Goal: Navigation & Orientation: Find specific page/section

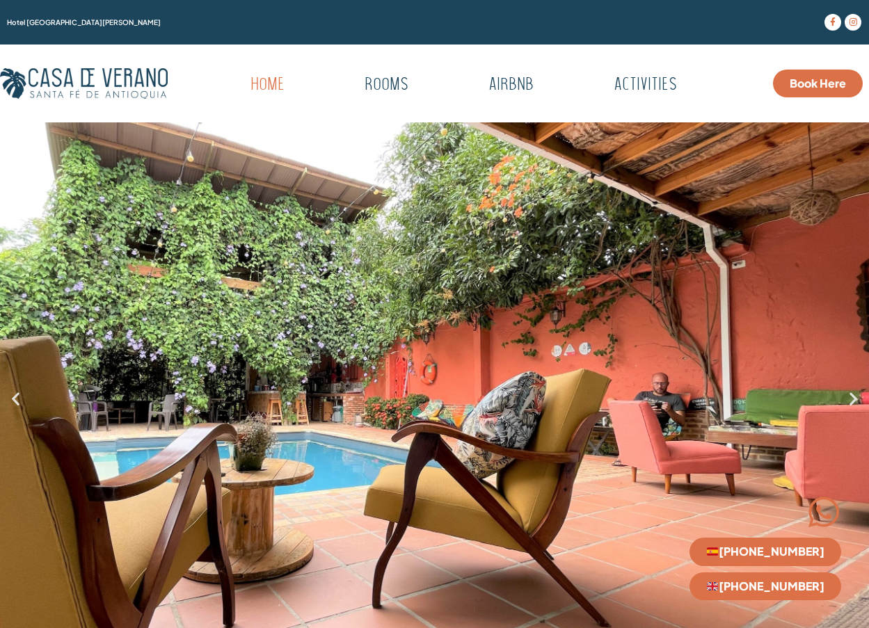
click at [800, 85] on span "Book Here" at bounding box center [818, 83] width 56 height 11
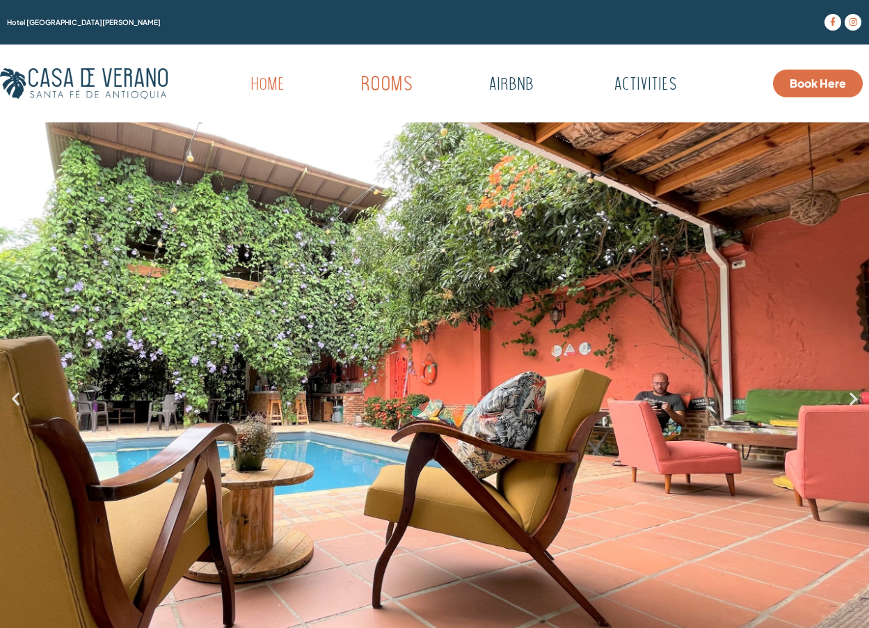
click at [406, 79] on link "Rooms" at bounding box center [386, 85] width 136 height 38
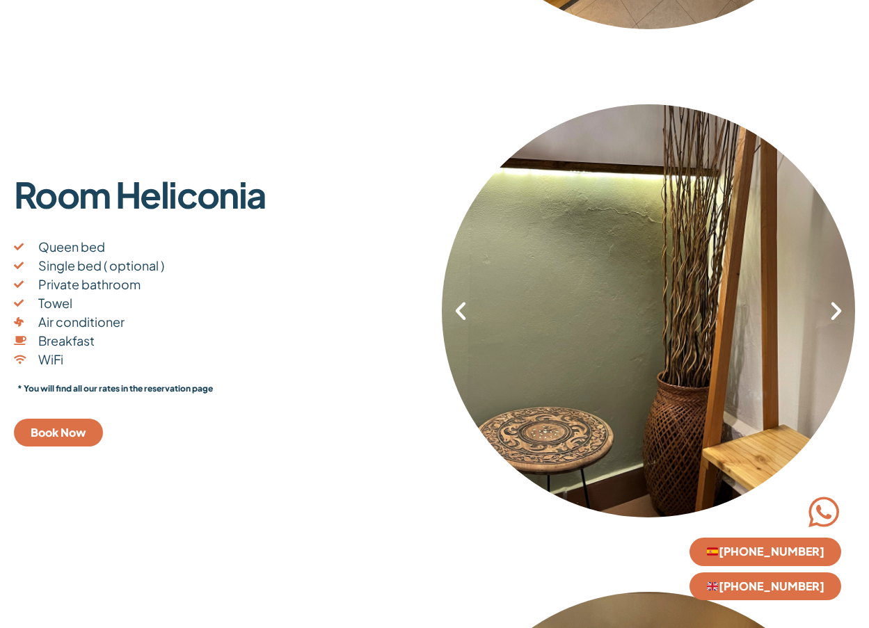
scroll to position [1600, 0]
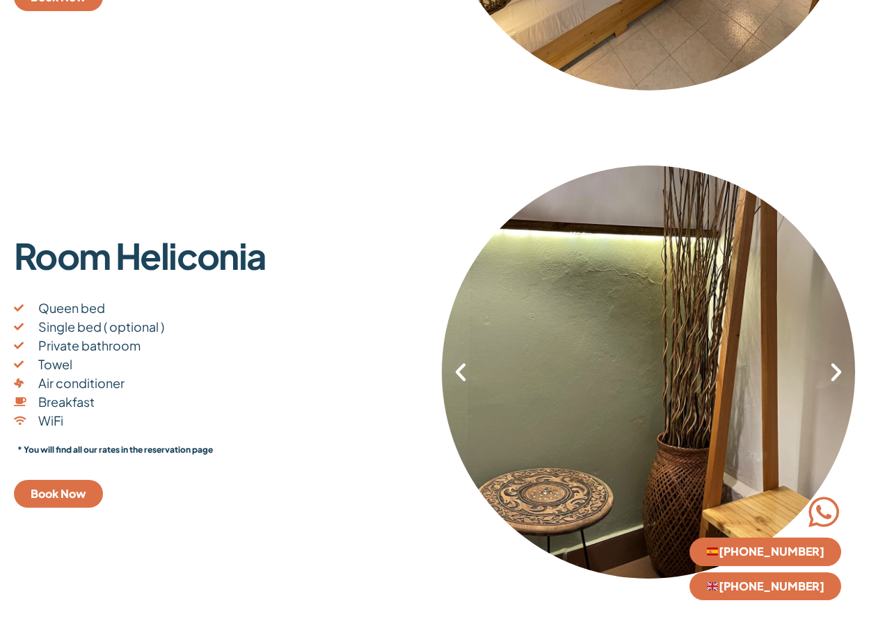
click at [830, 381] on icon "Next slide" at bounding box center [837, 372] width 24 height 24
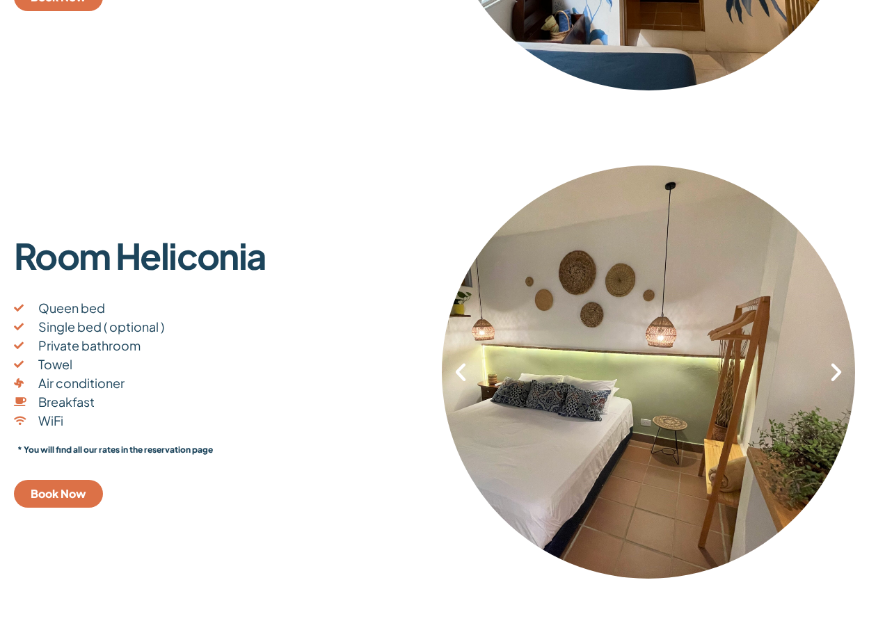
click at [830, 381] on icon "Next slide" at bounding box center [837, 372] width 24 height 24
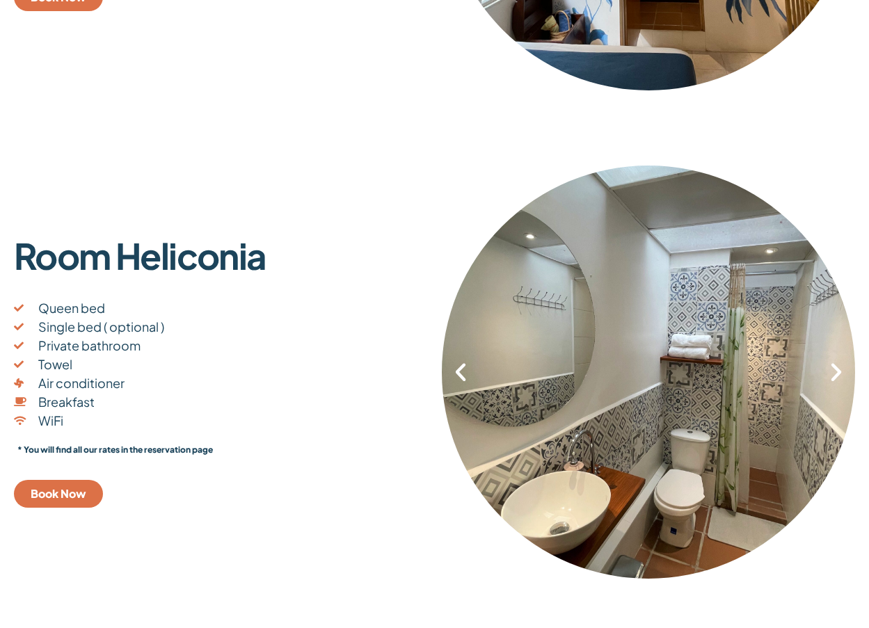
click at [831, 379] on icon "Next slide" at bounding box center [837, 372] width 24 height 24
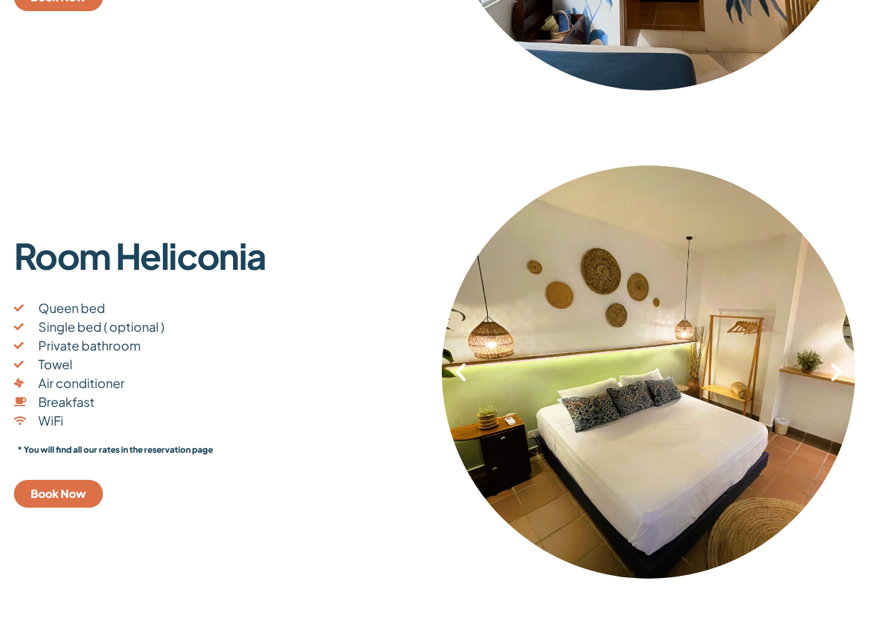
click at [473, 383] on div "1 / 6" at bounding box center [649, 371] width 414 height 425
click at [466, 382] on icon "Previous slide" at bounding box center [461, 372] width 24 height 24
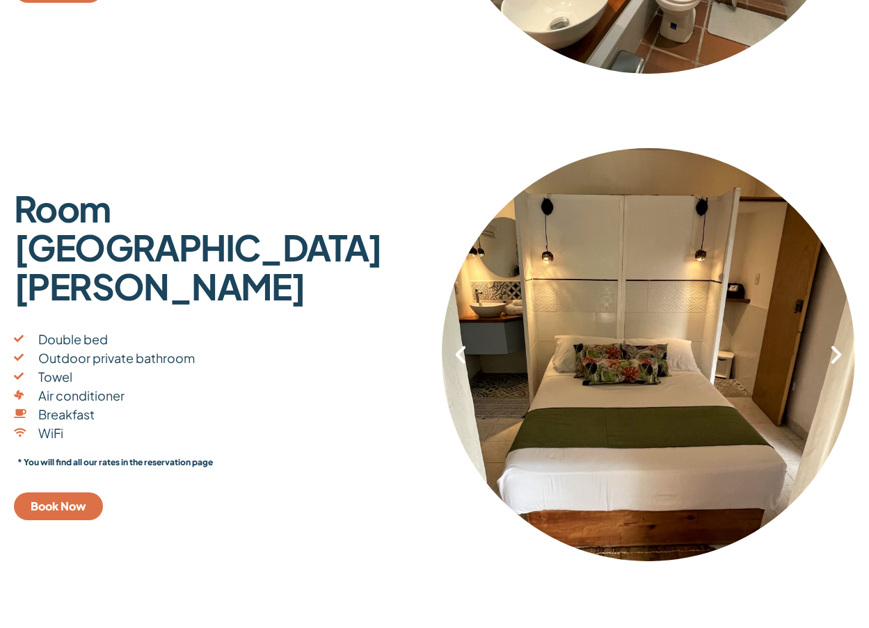
scroll to position [2157, 0]
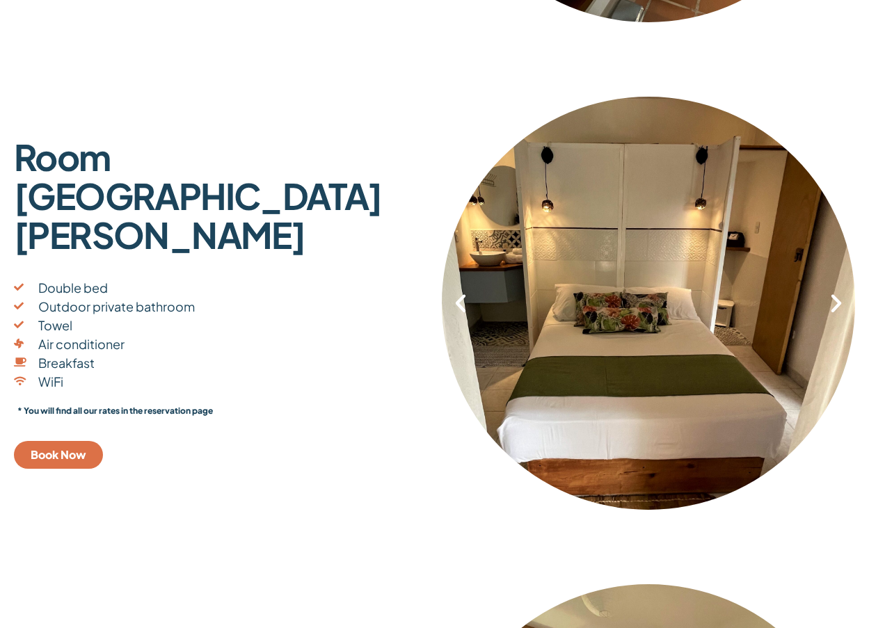
click at [835, 307] on icon "Next slide" at bounding box center [837, 304] width 24 height 24
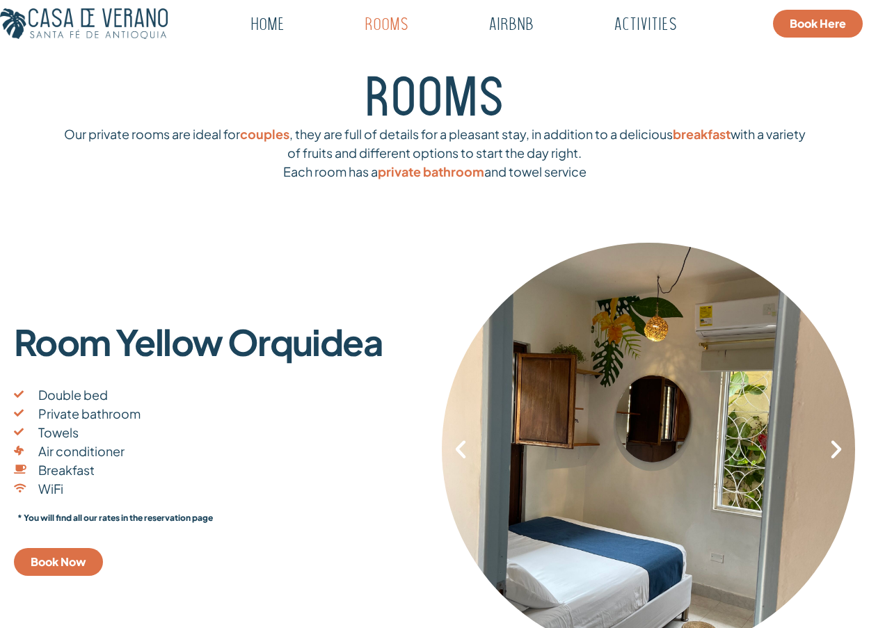
scroll to position [0, 0]
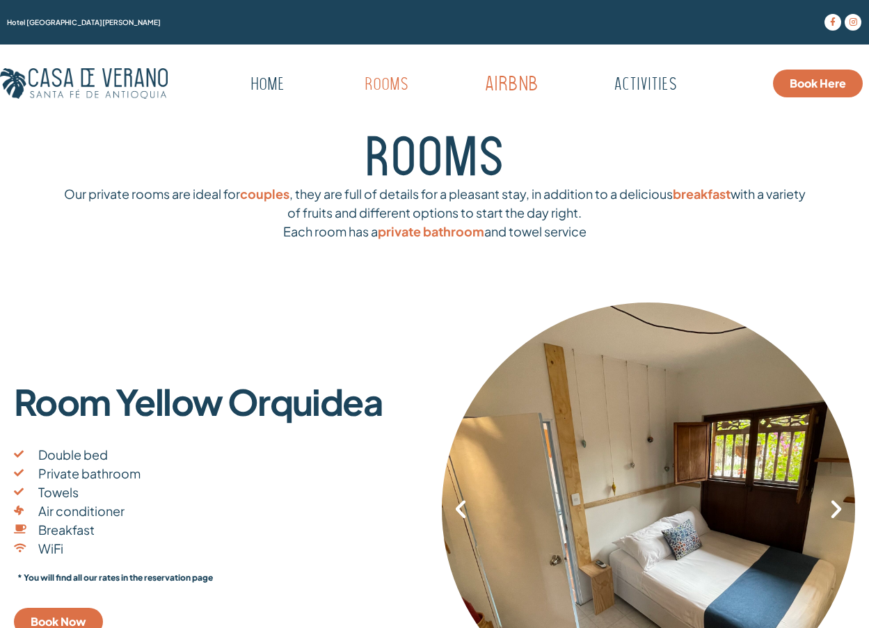
click at [499, 90] on link "Airbnb" at bounding box center [511, 85] width 138 height 38
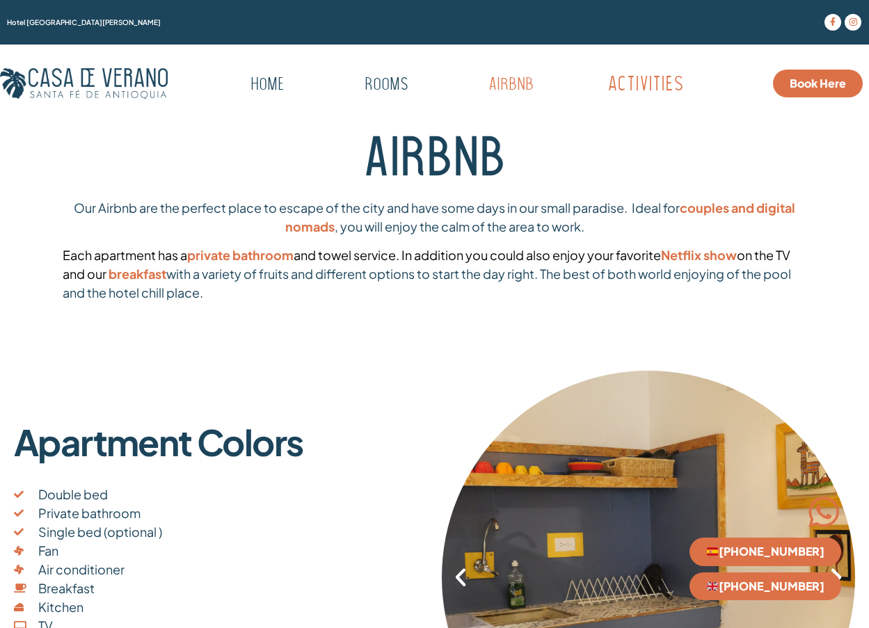
click at [651, 94] on link "Activities" at bounding box center [645, 85] width 159 height 38
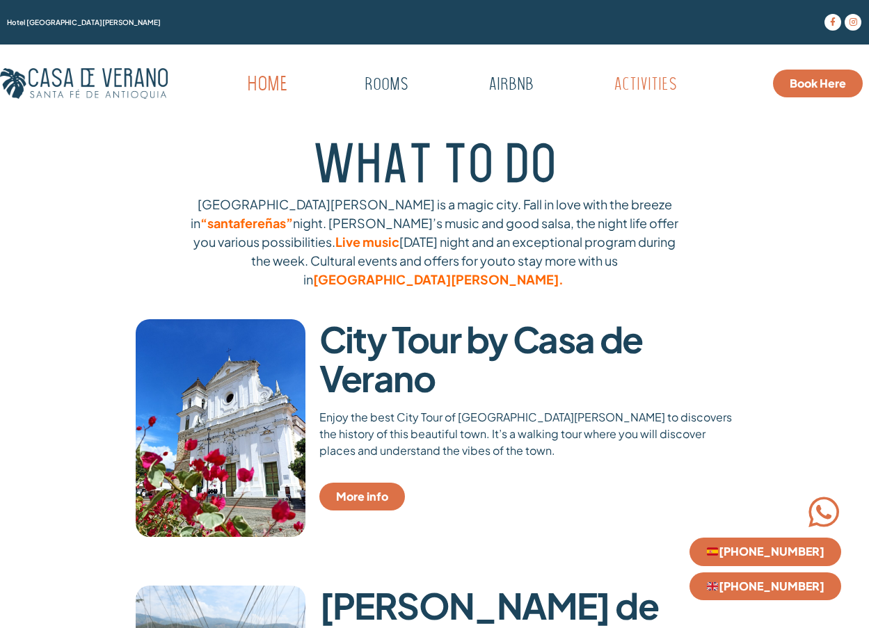
click at [277, 80] on link "Home" at bounding box center [267, 85] width 125 height 38
